Goal: Task Accomplishment & Management: Manage account settings

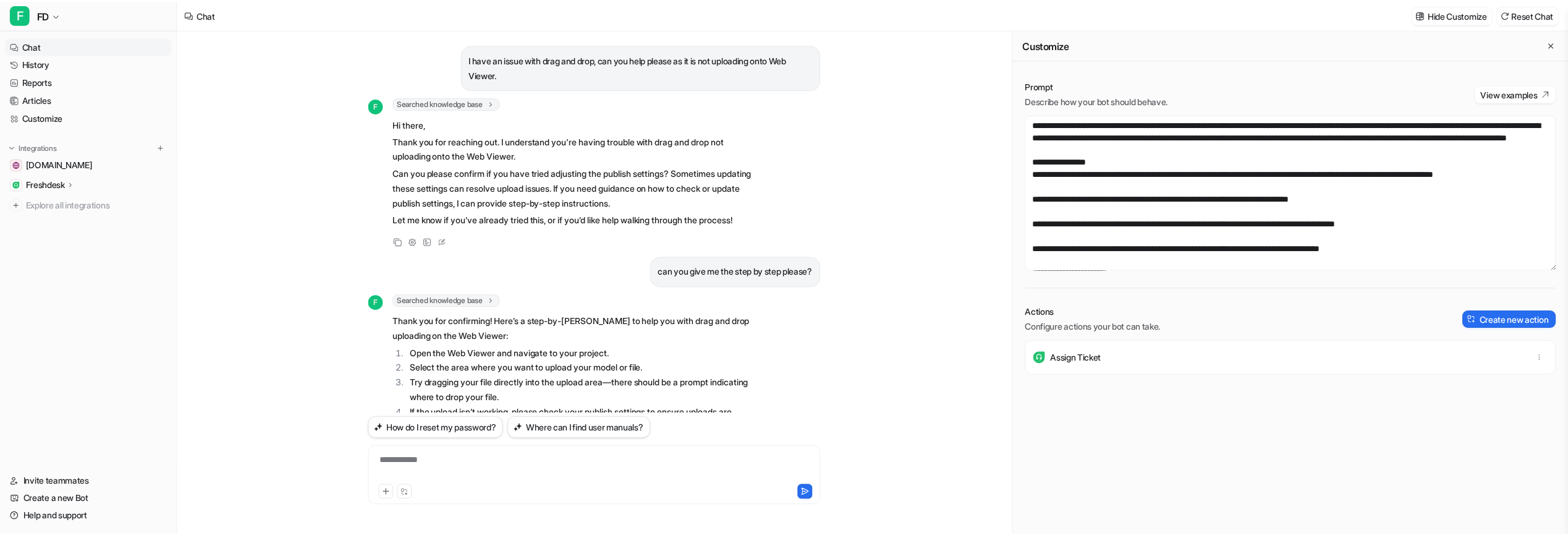
scroll to position [705, 0]
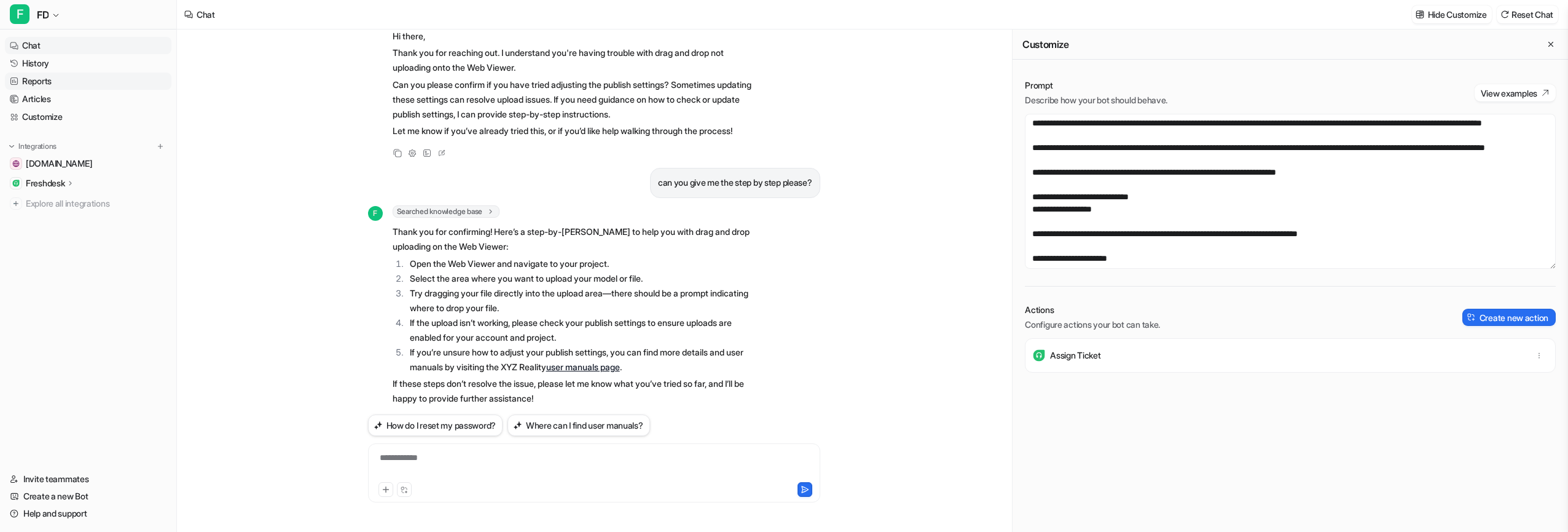
click at [56, 84] on link "Reports" at bounding box center [88, 81] width 166 height 18
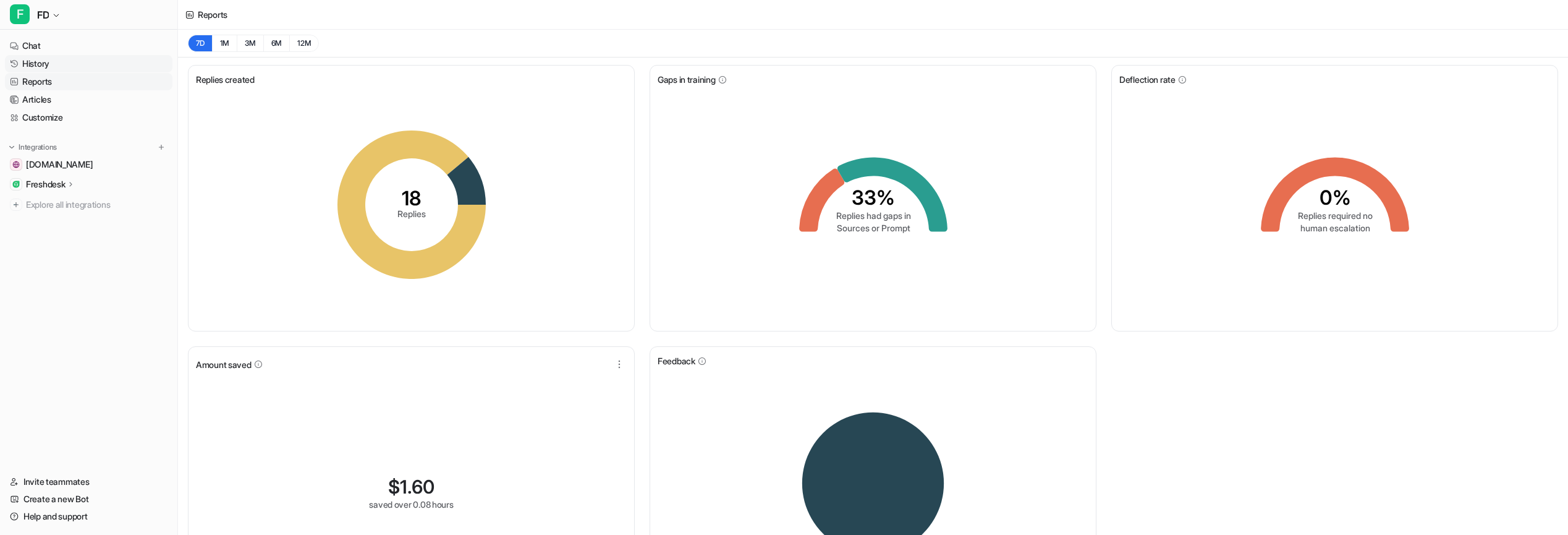
click at [52, 69] on link "History" at bounding box center [89, 64] width 167 height 18
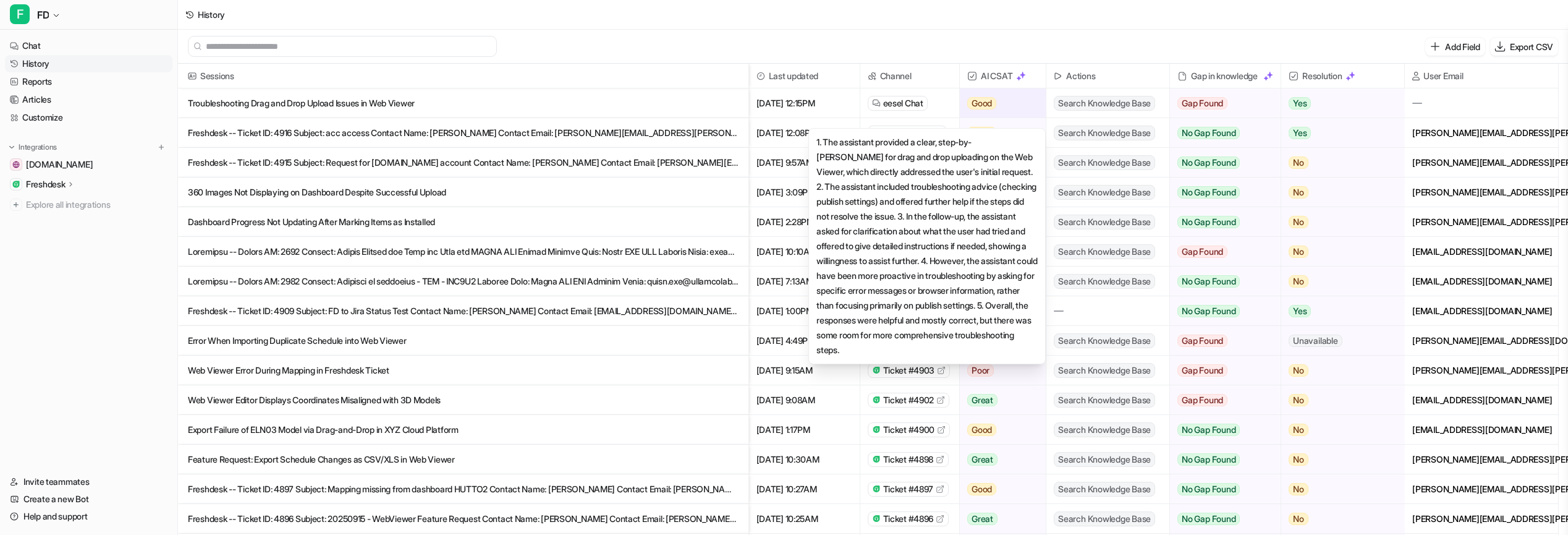
click at [1008, 101] on div "Good" at bounding box center [999, 103] width 79 height 30
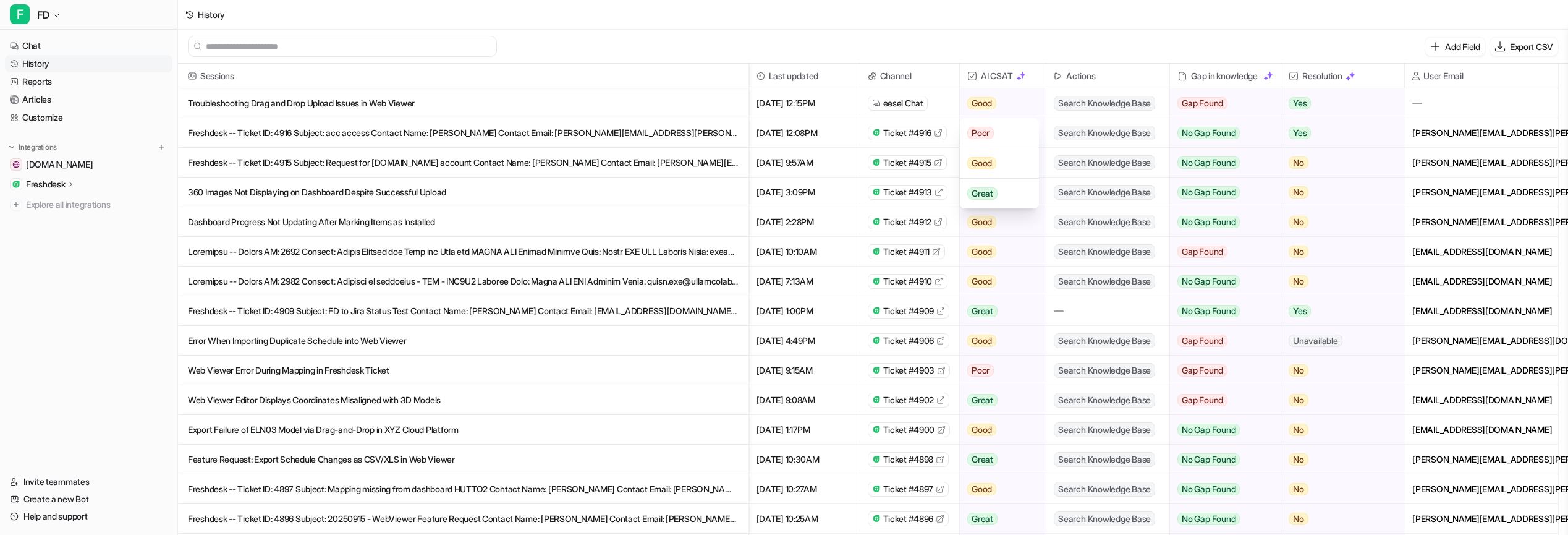
click at [1060, 46] on div "Add Field Export CSV" at bounding box center [872, 47] width 1390 height 34
click at [45, 79] on link "Reports" at bounding box center [89, 82] width 167 height 18
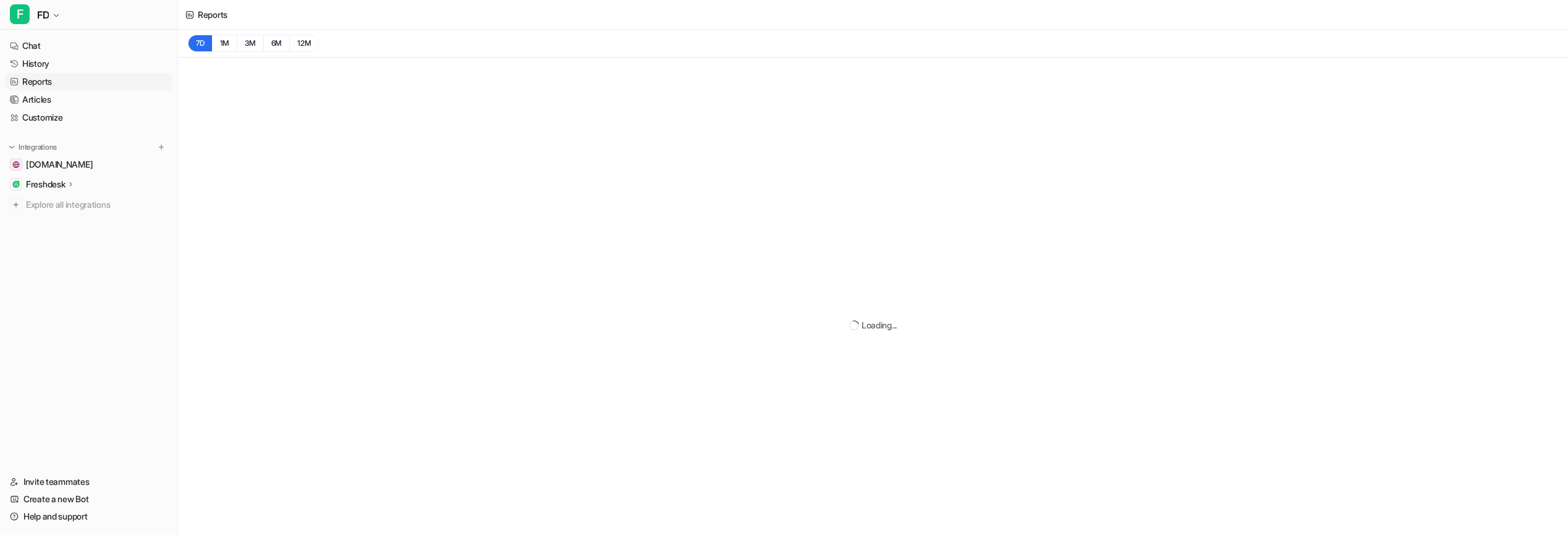
click at [44, 80] on link "Reports" at bounding box center [89, 82] width 167 height 18
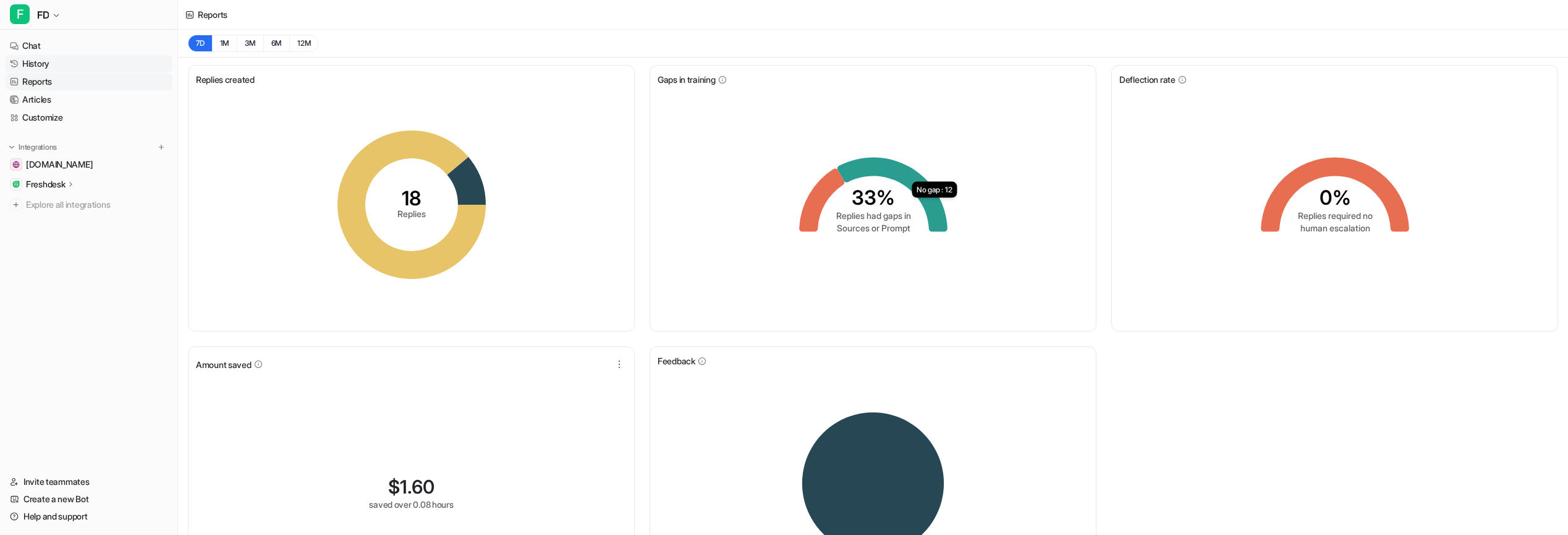
click at [50, 63] on link "History" at bounding box center [89, 64] width 167 height 18
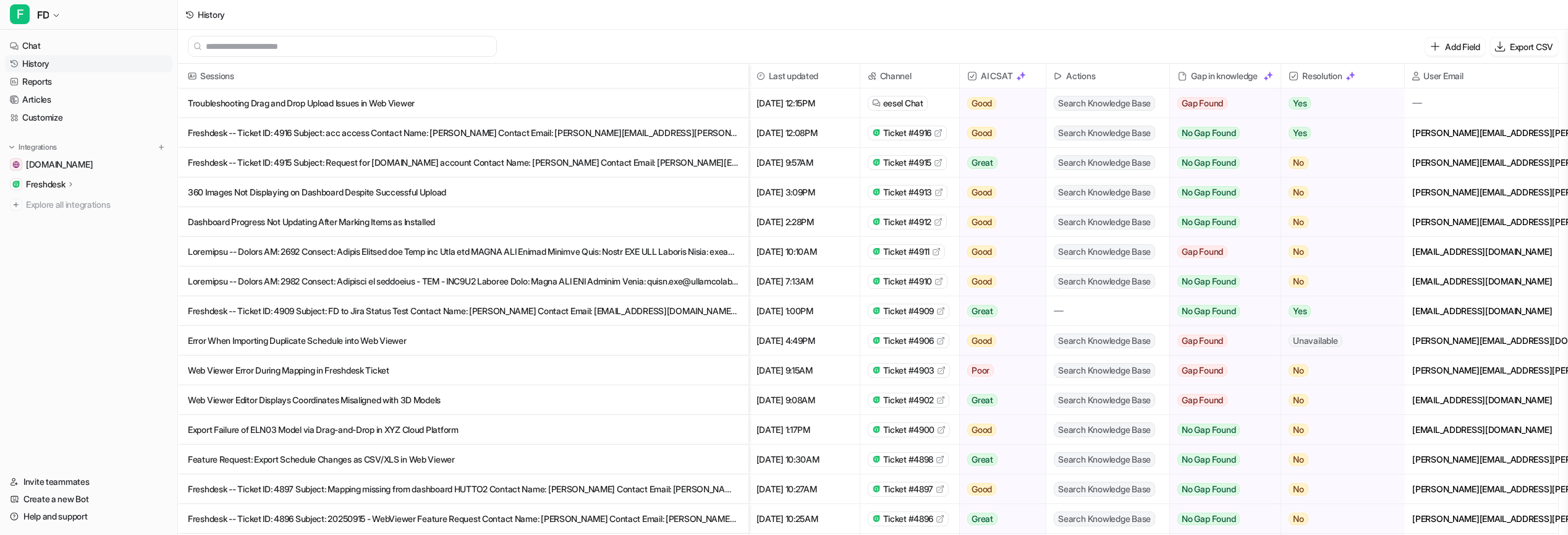
click at [970, 77] on img at bounding box center [972, 76] width 10 height 10
click at [1017, 77] on img at bounding box center [1021, 76] width 10 height 10
click at [1024, 77] on img at bounding box center [1021, 76] width 10 height 10
click at [73, 84] on link "Reports" at bounding box center [89, 82] width 167 height 18
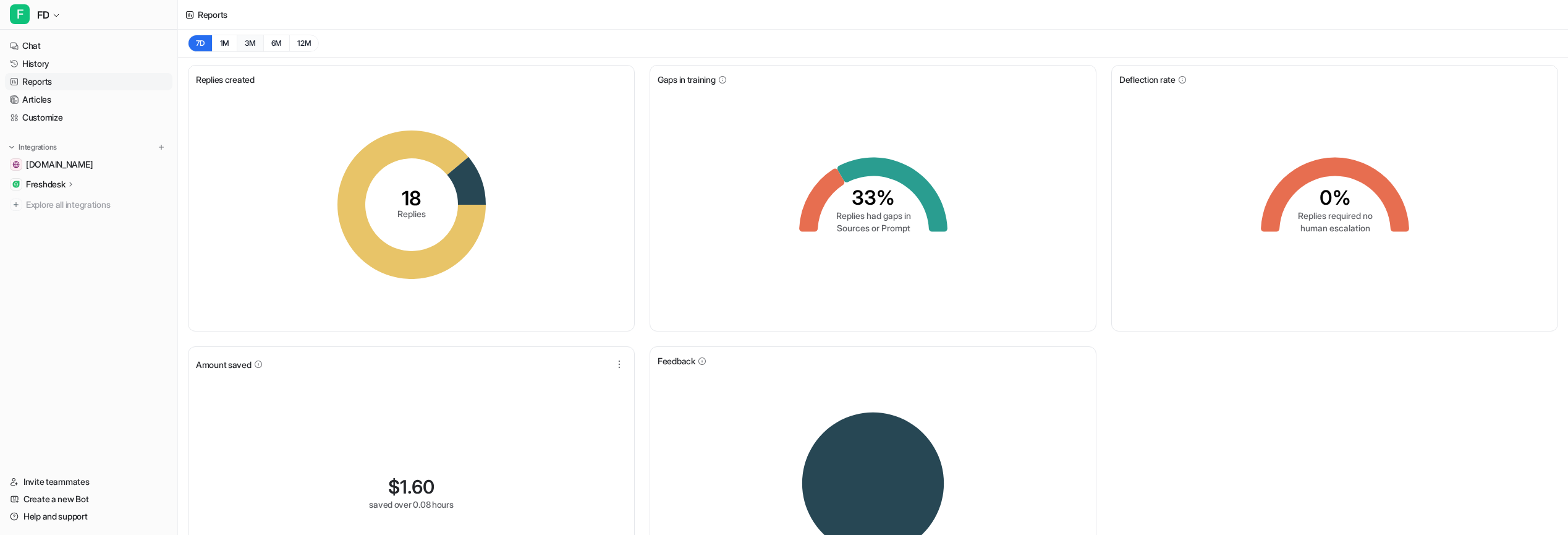
click at [246, 43] on button "3M" at bounding box center [250, 43] width 26 height 18
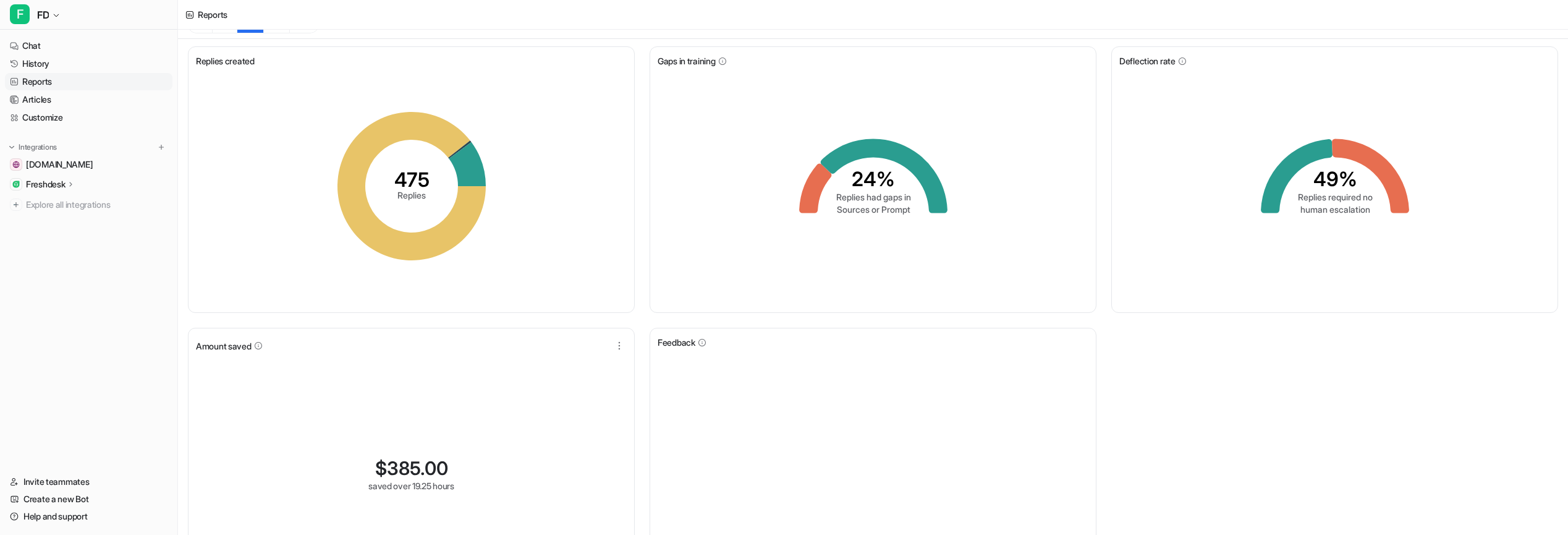
scroll to position [92, 0]
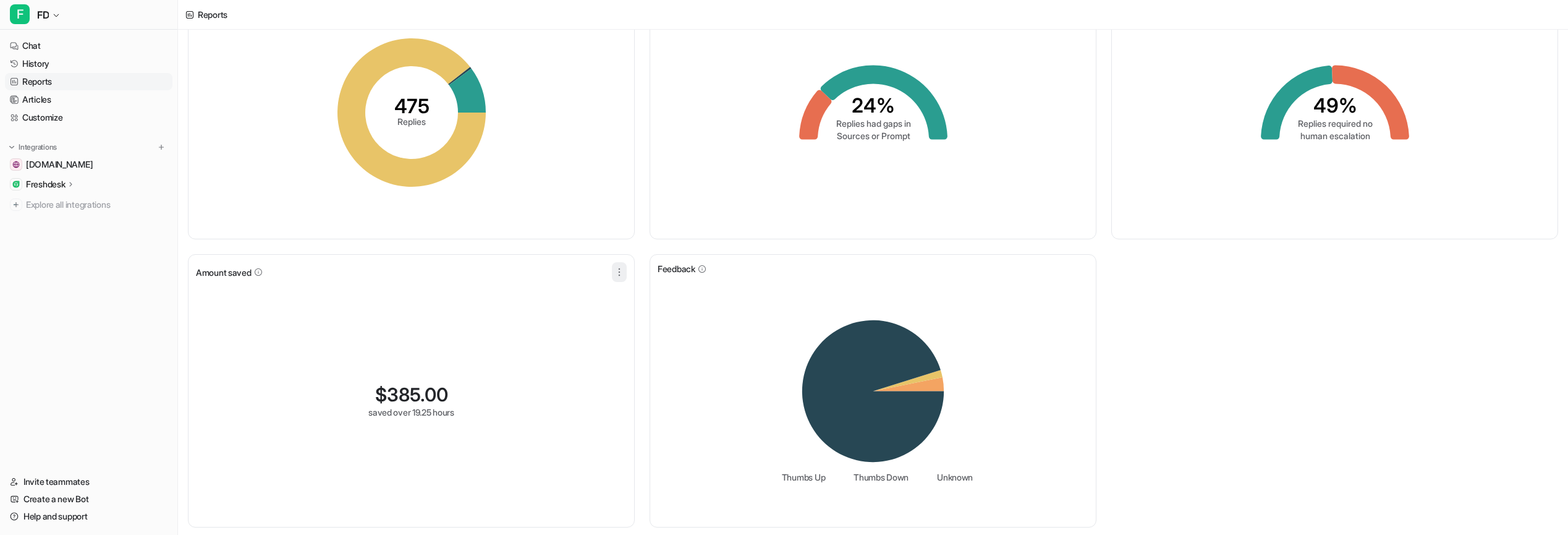
click at [619, 275] on icon "button" at bounding box center [618, 272] width 1 height 7
click at [608, 290] on button "Edit" at bounding box center [557, 301] width 133 height 23
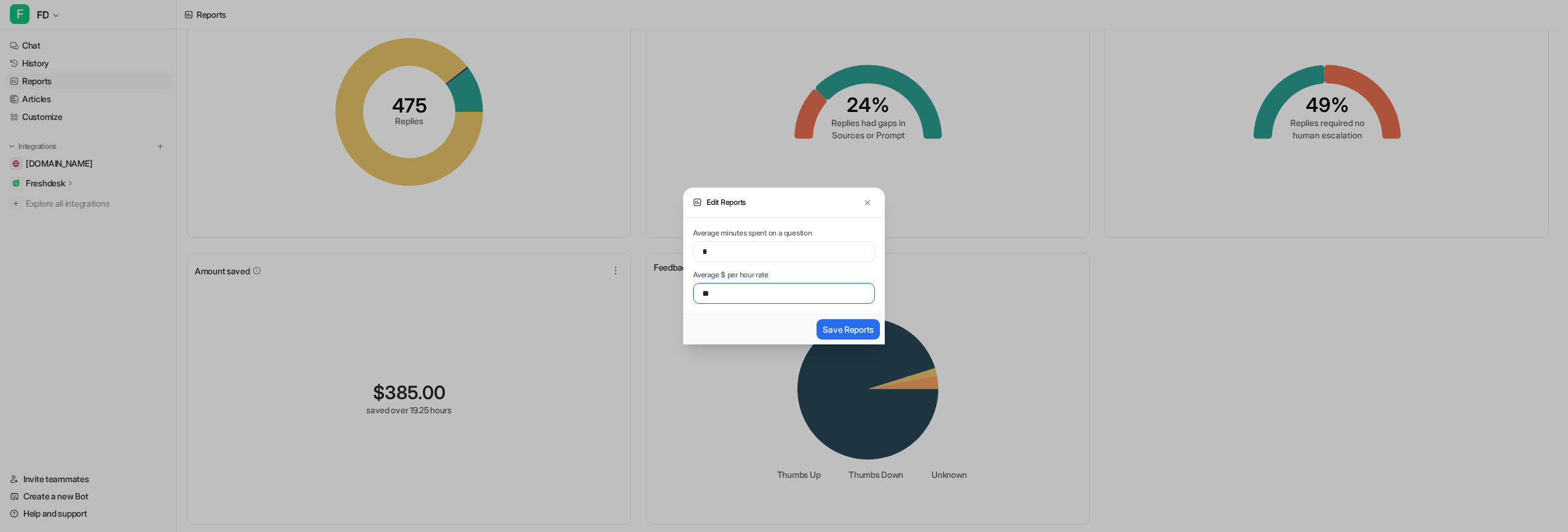
click at [757, 293] on input "**" at bounding box center [784, 293] width 182 height 21
click at [746, 248] on input "*" at bounding box center [784, 251] width 182 height 21
click at [865, 201] on img at bounding box center [868, 203] width 9 height 9
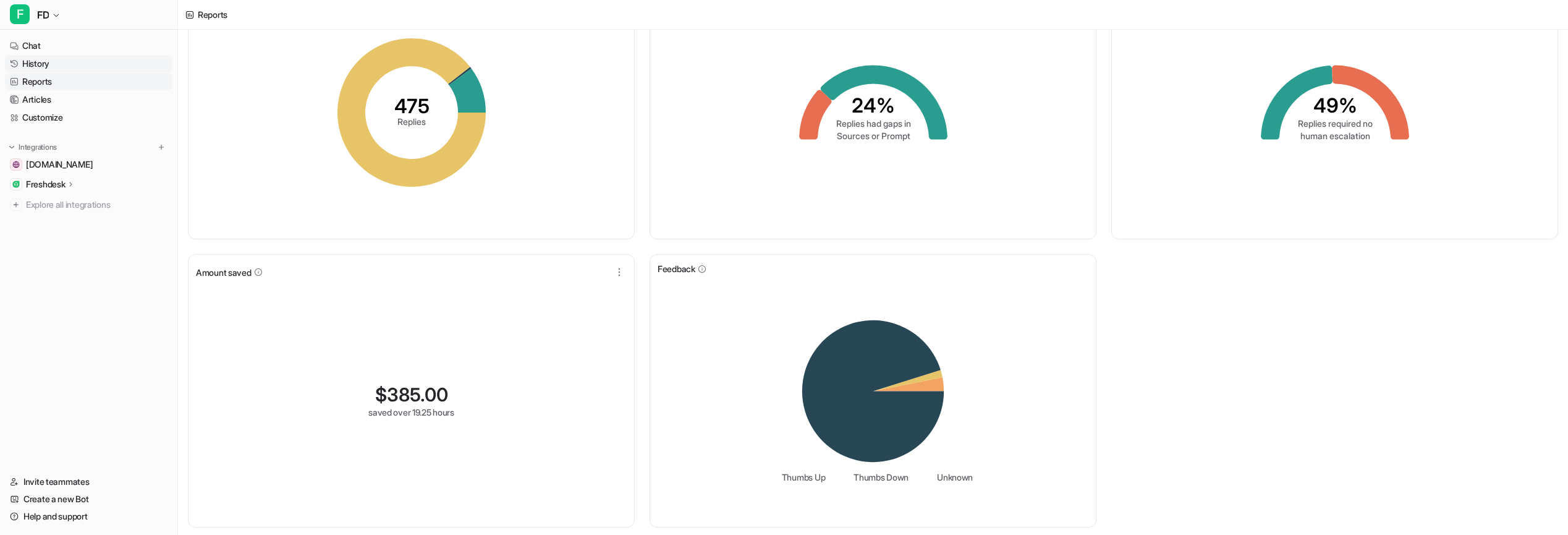
click at [75, 62] on link "History" at bounding box center [89, 64] width 167 height 18
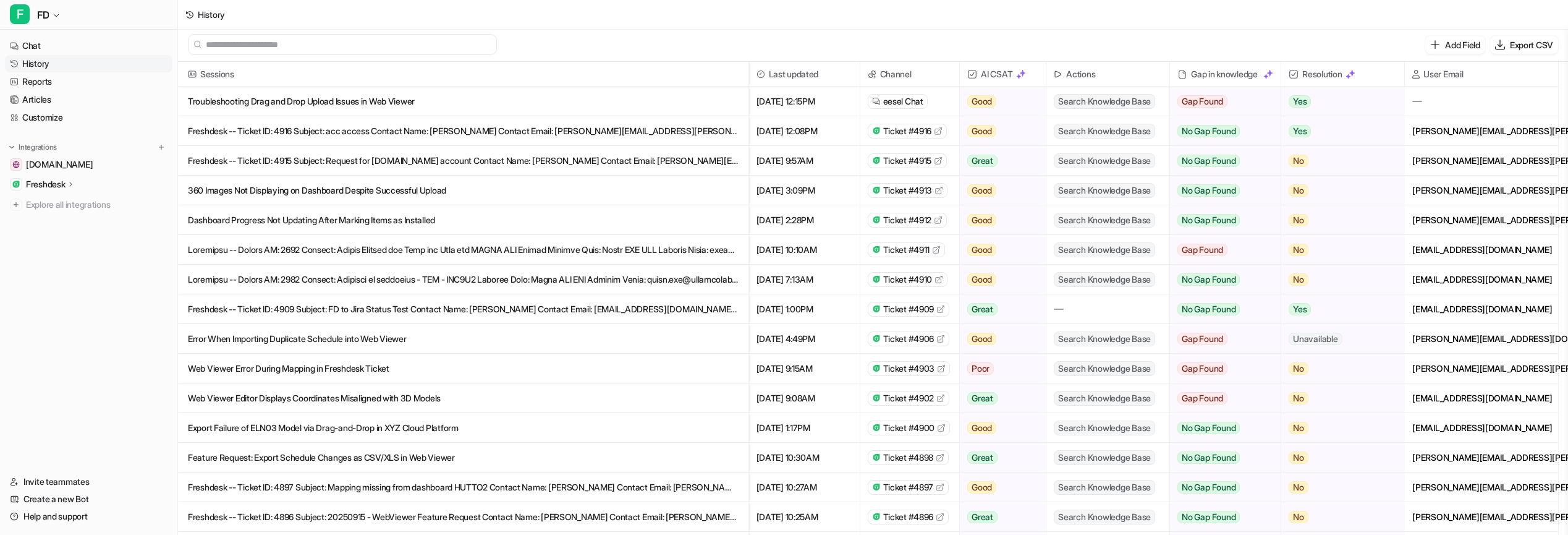
scroll to position [2, 0]
click at [86, 77] on link "Reports" at bounding box center [89, 82] width 167 height 18
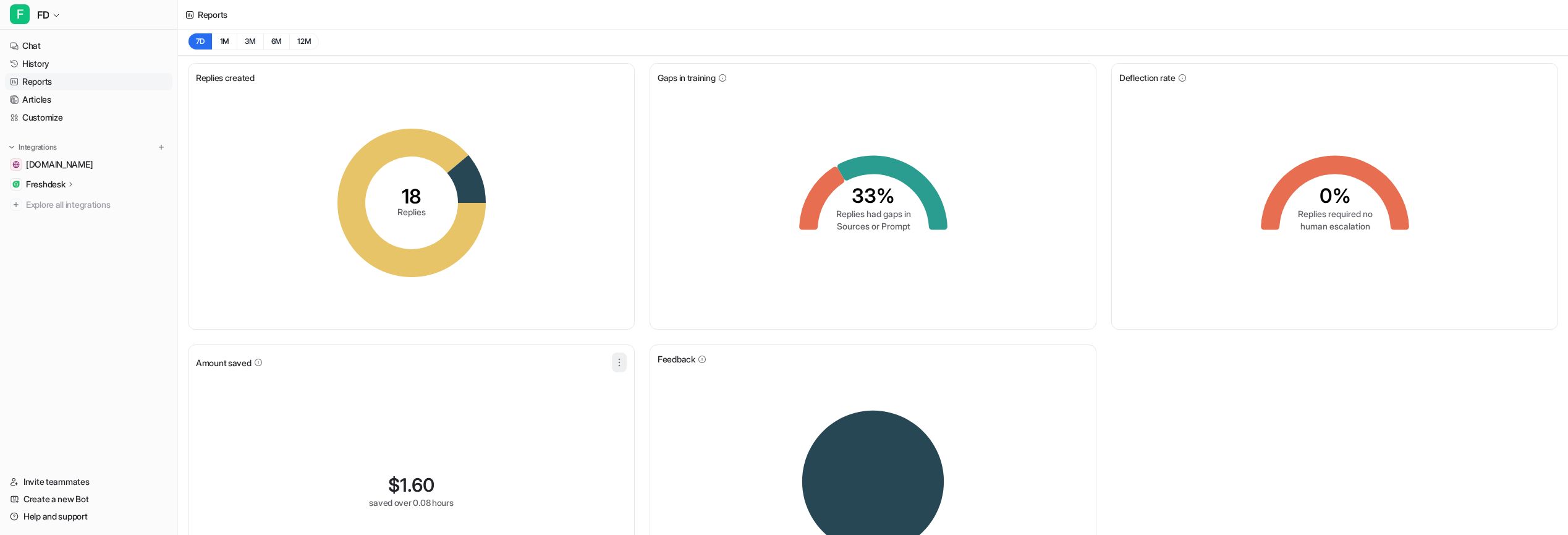
click at [620, 364] on icon "button" at bounding box center [619, 362] width 13 height 13
click at [583, 387] on button "Edit" at bounding box center [557, 391] width 133 height 23
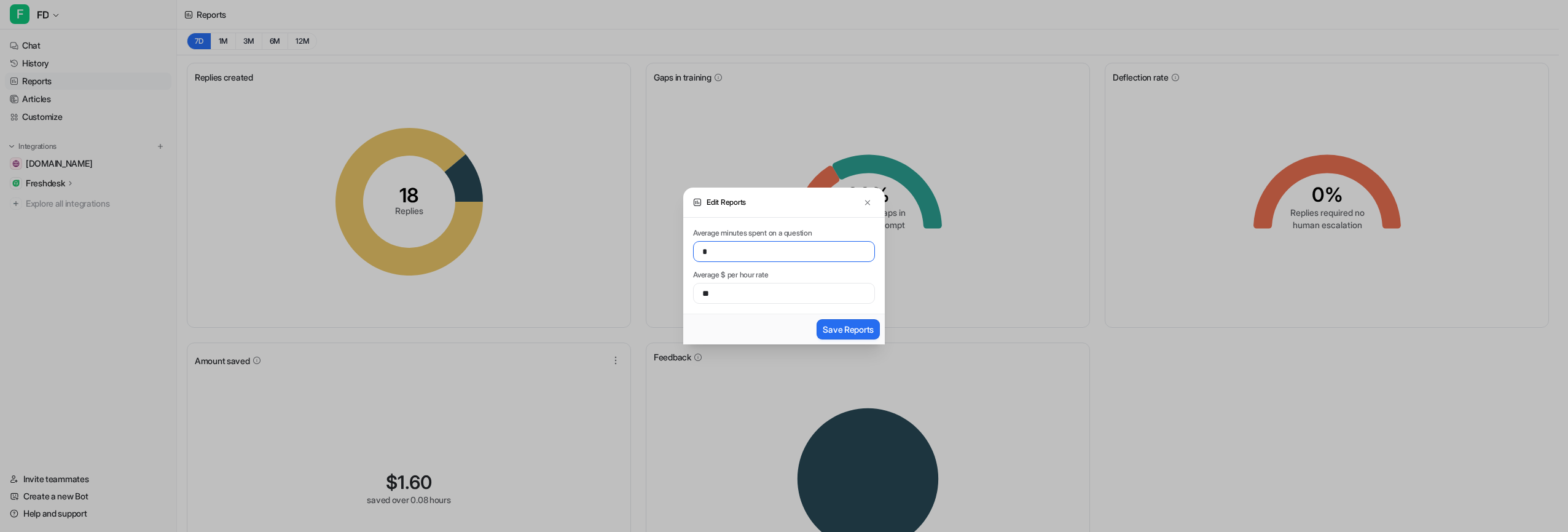
click at [737, 250] on input "*" at bounding box center [784, 251] width 182 height 21
type input "**"
click at [737, 283] on input "**" at bounding box center [784, 293] width 182 height 21
click at [737, 283] on input "**" at bounding box center [784, 293] width 182 height 21
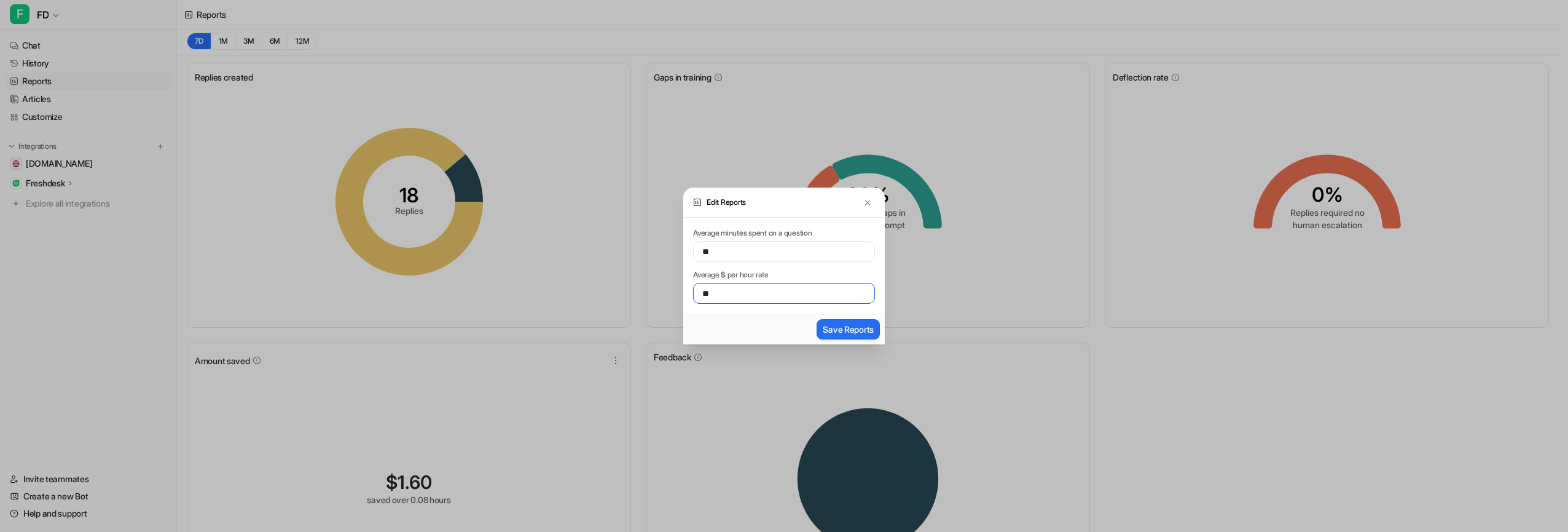
click at [737, 283] on input "**" at bounding box center [784, 293] width 182 height 21
type input "**"
click at [840, 331] on button "Save Reports" at bounding box center [848, 329] width 63 height 20
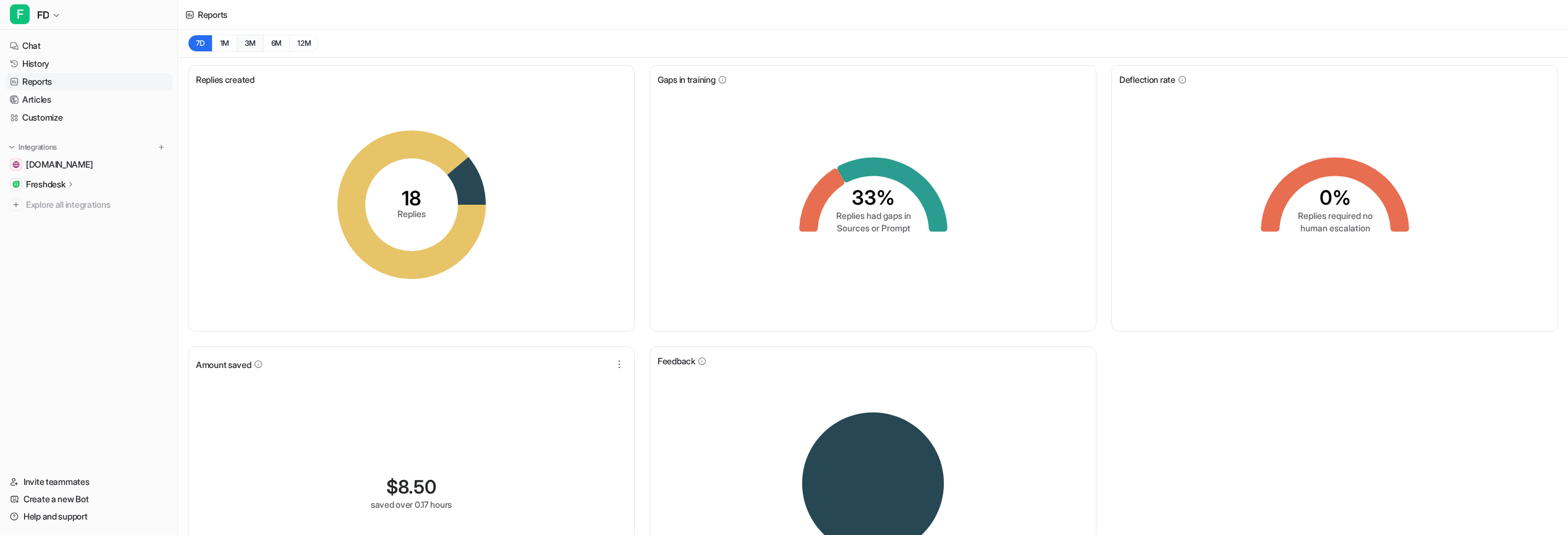
click at [248, 47] on button "3M" at bounding box center [250, 43] width 26 height 18
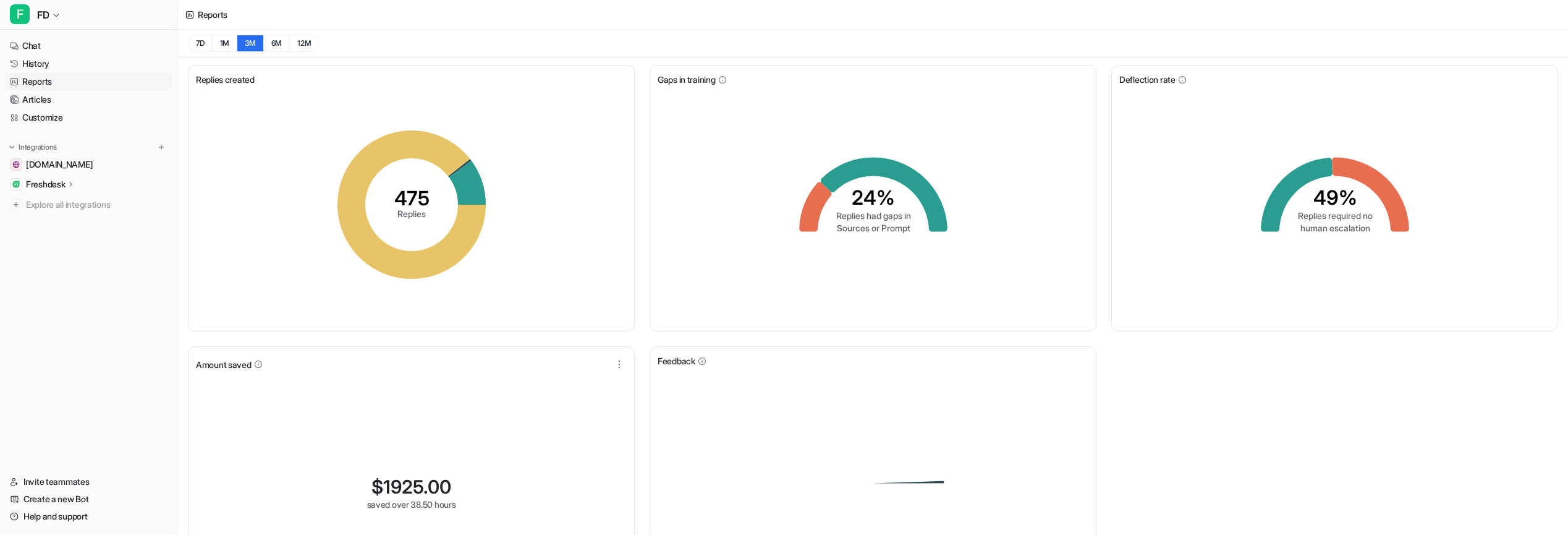
scroll to position [92, 0]
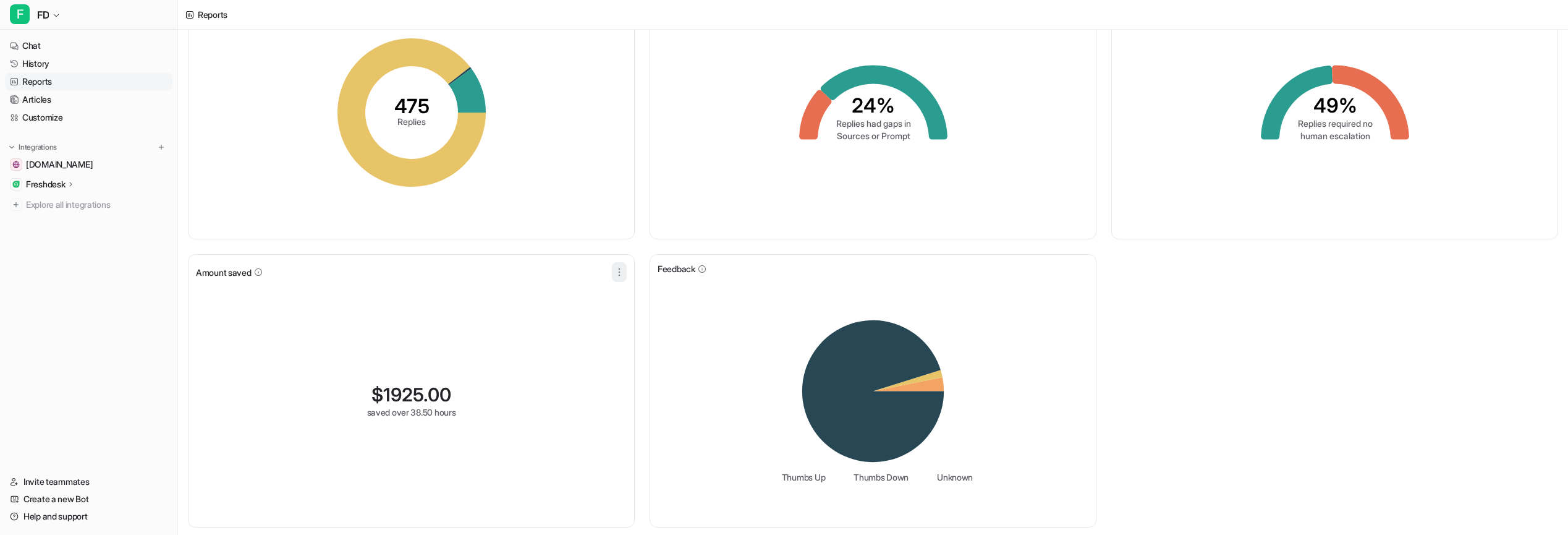
click at [619, 277] on icon "button" at bounding box center [619, 272] width 13 height 13
click at [589, 299] on button "Edit" at bounding box center [557, 301] width 133 height 23
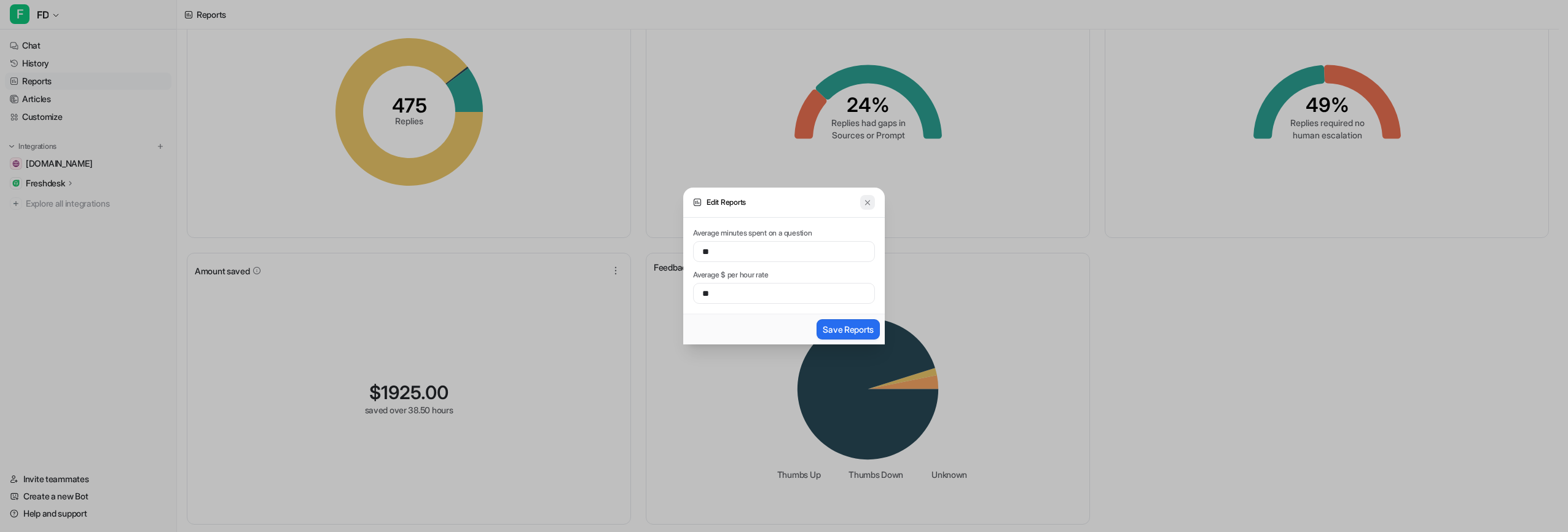
click at [869, 201] on img at bounding box center [868, 203] width 9 height 9
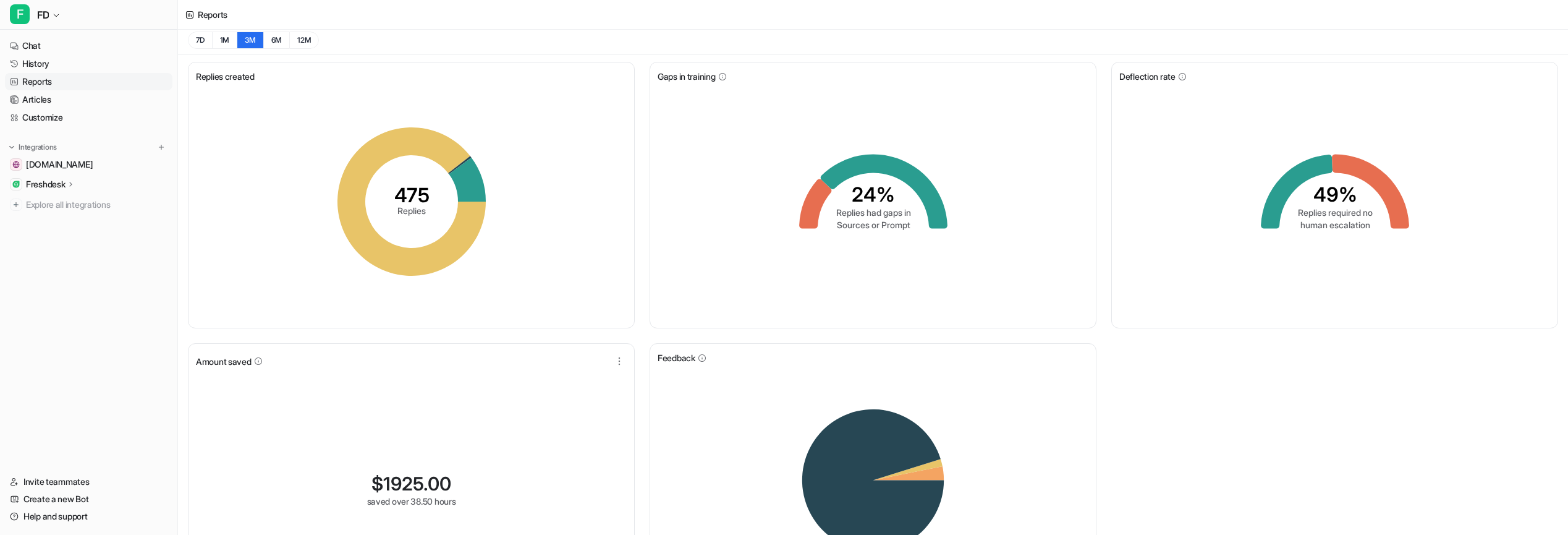
scroll to position [0, 0]
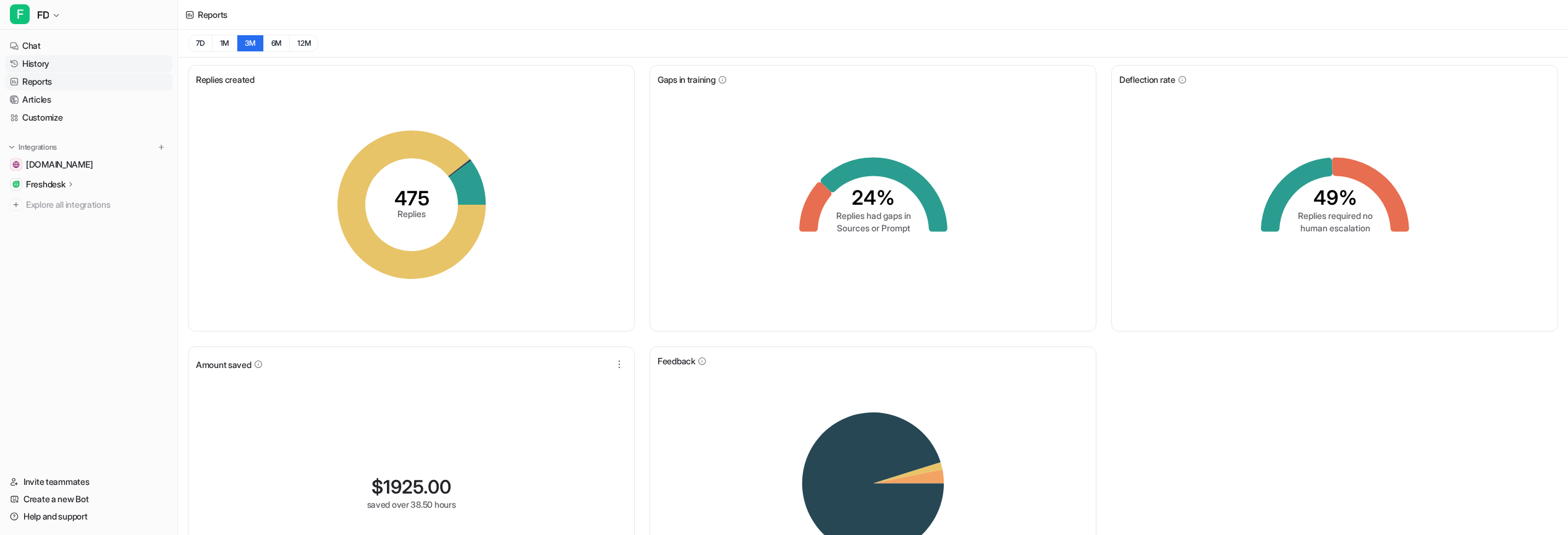
click at [60, 63] on link "History" at bounding box center [89, 64] width 167 height 18
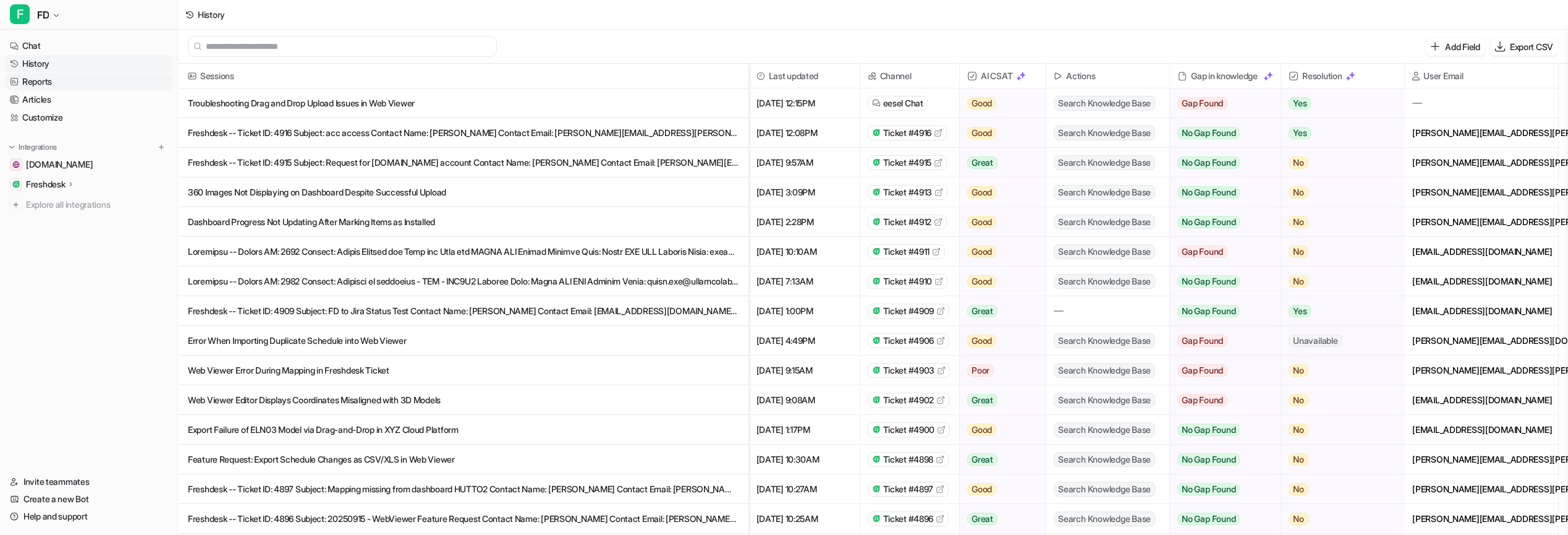
click at [90, 85] on link "Reports" at bounding box center [89, 82] width 167 height 18
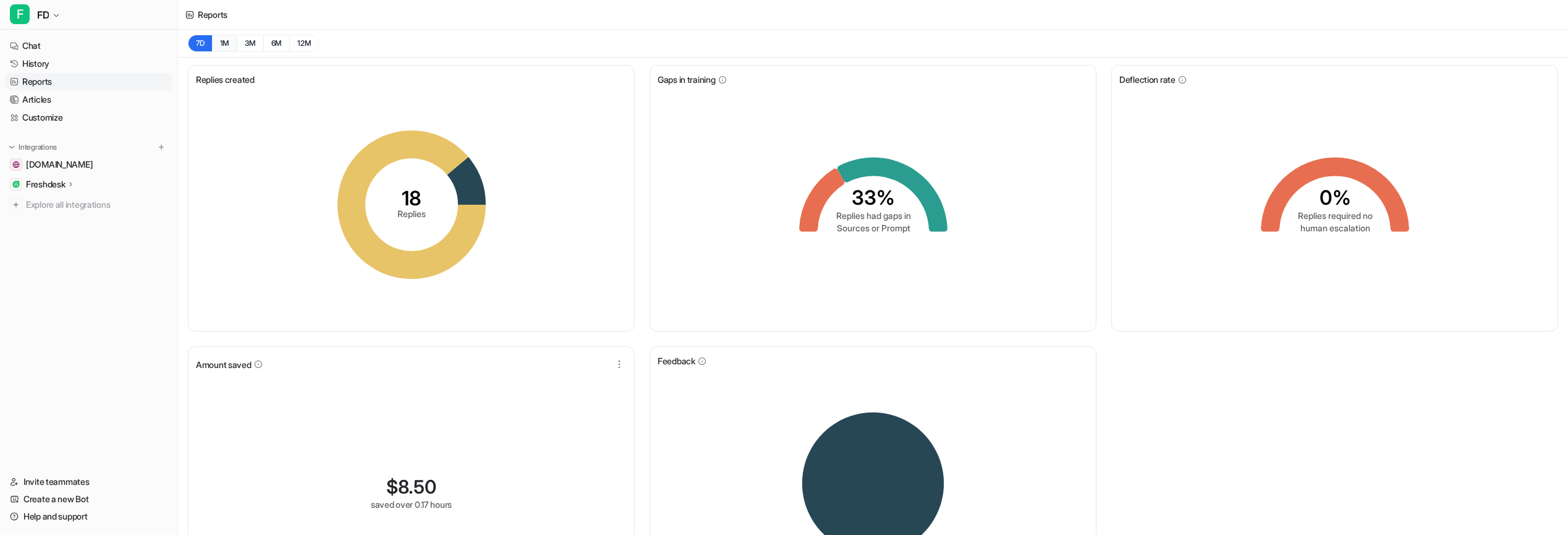
click at [229, 44] on button "1M" at bounding box center [224, 43] width 25 height 18
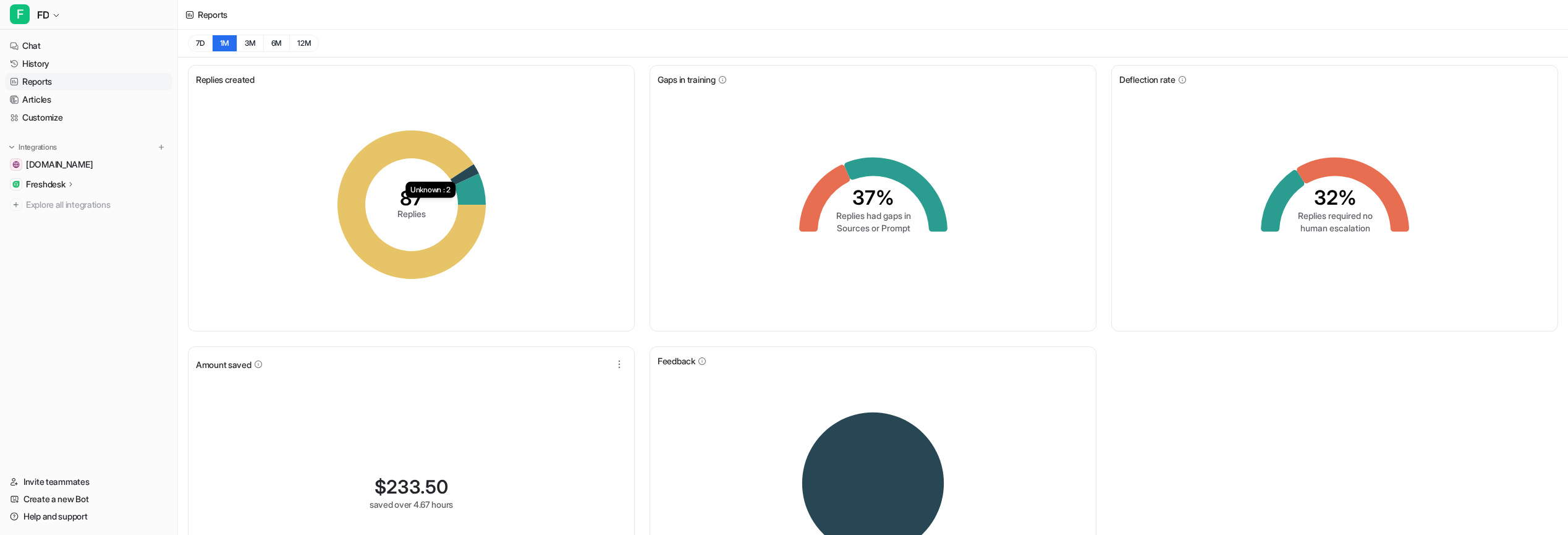
click at [486, 172] on icon "87 Replies" at bounding box center [411, 204] width 185 height 185
click at [562, 163] on div "87 Replies Unknown : 2" at bounding box center [411, 205] width 430 height 238
